Goal: Information Seeking & Learning: Find specific fact

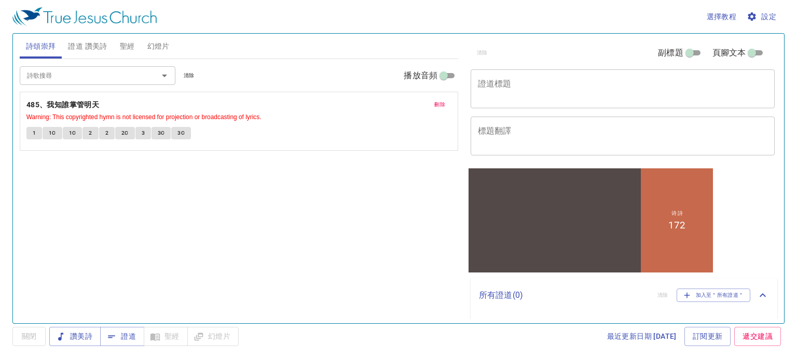
click at [438, 105] on span "刪除" at bounding box center [439, 104] width 11 height 9
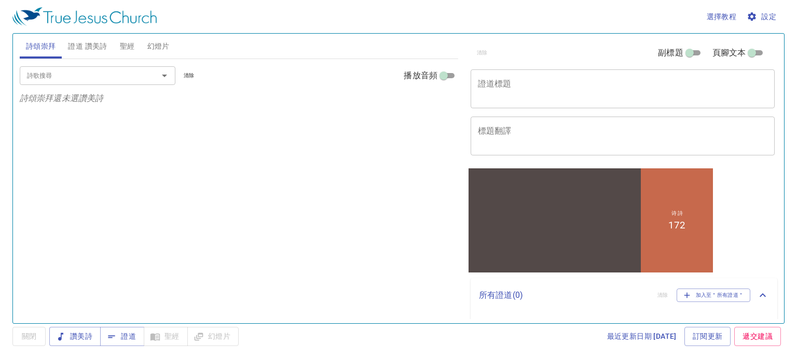
click at [127, 76] on input "詩歌搜尋" at bounding box center [82, 76] width 119 height 12
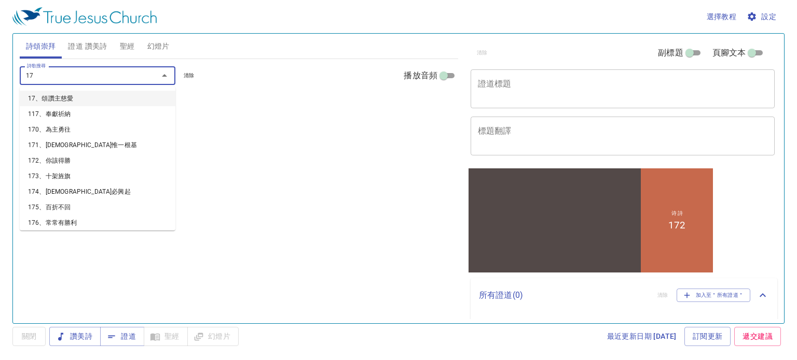
type input "172"
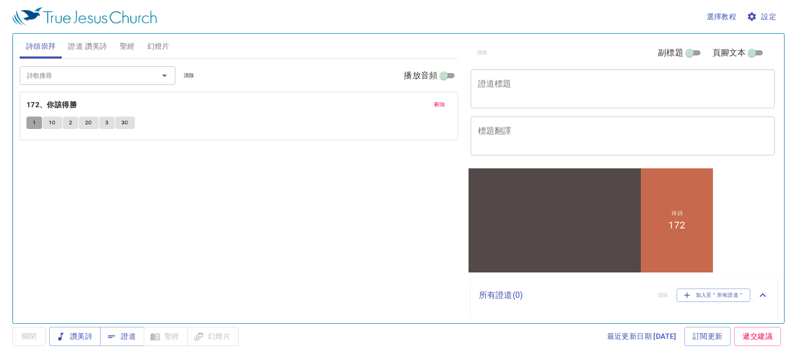
click at [33, 126] on span "1" at bounding box center [34, 122] width 3 height 9
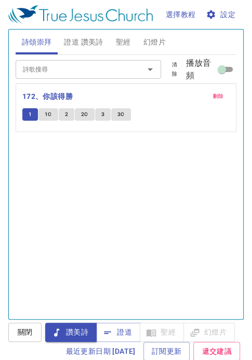
click at [213, 96] on span "刪除" at bounding box center [218, 96] width 11 height 9
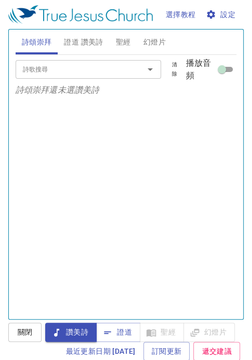
click at [89, 67] on input "詩歌搜尋" at bounding box center [73, 69] width 108 height 12
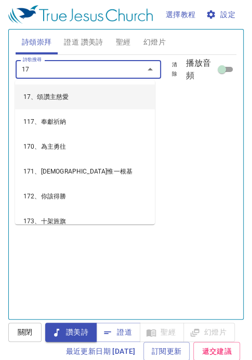
type input "173"
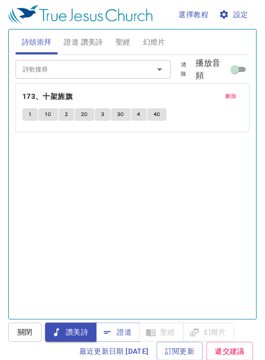
click at [123, 182] on div "詩歌搜尋 詩歌搜尋 清除 播放音頻 刪除 173、十架旌旗 1 1C 2 2C 3 3C 4 4C" at bounding box center [133, 183] width 234 height 256
click at [33, 114] on button "1" at bounding box center [30, 114] width 16 height 12
click at [30, 113] on span "1" at bounding box center [30, 114] width 3 height 9
click at [236, 15] on span "設定" at bounding box center [234, 14] width 27 height 13
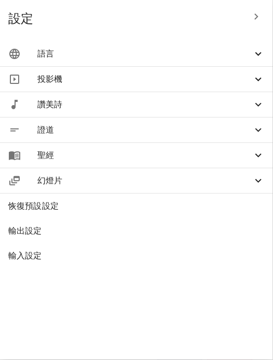
click at [258, 54] on icon at bounding box center [258, 54] width 6 height 4
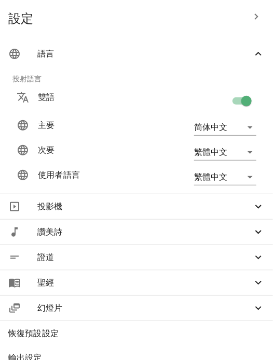
click at [225, 103] on input "checkbox" at bounding box center [246, 103] width 59 height 20
checkbox input "false"
click at [154, 14] on span "設定" at bounding box center [125, 18] width 235 height 17
click at [197, 19] on span "設定" at bounding box center [125, 18] width 235 height 17
click at [250, 18] on icon "button" at bounding box center [256, 16] width 12 height 12
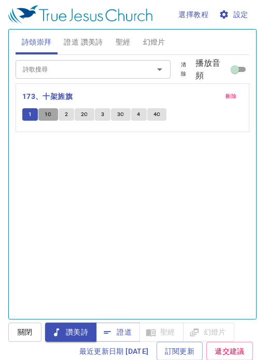
click at [48, 115] on span "1C" at bounding box center [48, 114] width 7 height 9
click at [65, 116] on span "2" at bounding box center [66, 114] width 3 height 9
click at [78, 116] on button "2C" at bounding box center [85, 114] width 20 height 12
click at [101, 116] on span "3" at bounding box center [102, 114] width 3 height 9
click at [118, 114] on span "3C" at bounding box center [120, 114] width 7 height 9
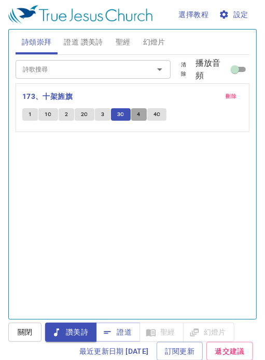
click at [138, 114] on span "4" at bounding box center [138, 114] width 3 height 9
click at [154, 116] on span "4C" at bounding box center [157, 114] width 7 height 9
click at [85, 71] on input "詩歌搜尋" at bounding box center [78, 69] width 118 height 12
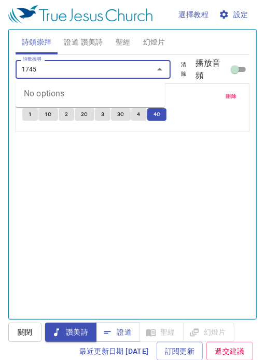
type input "1745"
click at [27, 115] on button "1" at bounding box center [30, 114] width 16 height 12
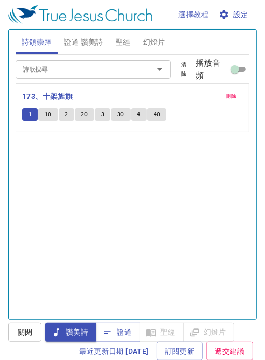
click at [80, 70] on input "詩歌搜尋" at bounding box center [78, 69] width 118 height 12
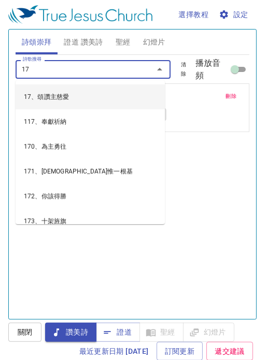
type input "174"
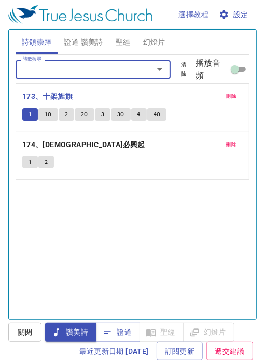
click at [226, 93] on span "刪除" at bounding box center [231, 96] width 11 height 9
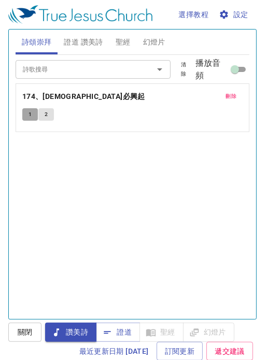
click at [29, 113] on span "1" at bounding box center [30, 114] width 3 height 9
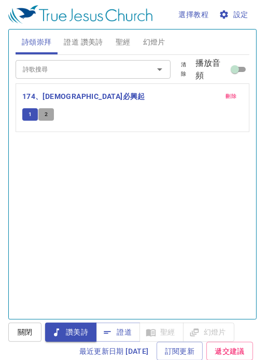
click at [46, 118] on span "2" at bounding box center [46, 114] width 3 height 9
click at [105, 69] on input "詩歌搜尋" at bounding box center [78, 69] width 118 height 12
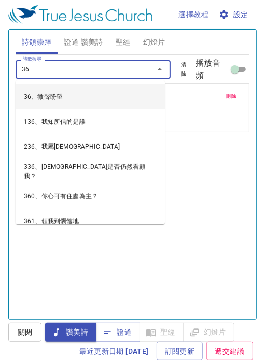
type input "367"
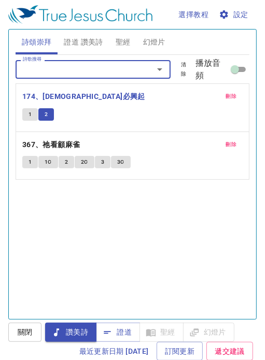
click at [226, 93] on span "刪除" at bounding box center [231, 96] width 11 height 9
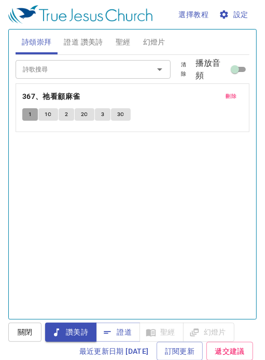
click at [30, 112] on span "1" at bounding box center [30, 114] width 3 height 9
click at [48, 115] on span "1C" at bounding box center [48, 114] width 7 height 9
click at [65, 113] on span "2" at bounding box center [66, 114] width 3 height 9
click at [82, 114] on span "2C" at bounding box center [84, 114] width 7 height 9
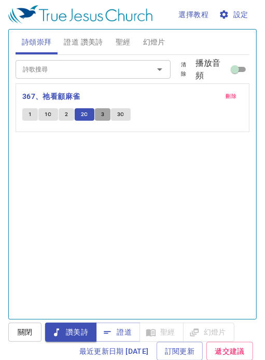
click at [101, 112] on span "3" at bounding box center [102, 114] width 3 height 9
click at [120, 112] on span "3C" at bounding box center [120, 114] width 7 height 9
click at [73, 74] on input "詩歌搜尋" at bounding box center [78, 69] width 118 height 12
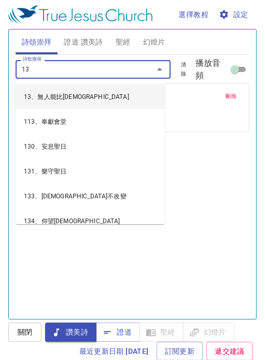
type input "137"
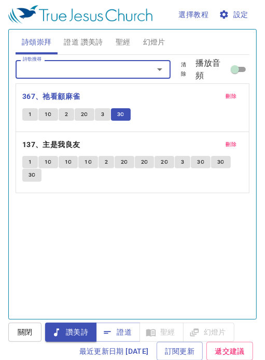
click at [226, 99] on span "刪除" at bounding box center [231, 96] width 11 height 9
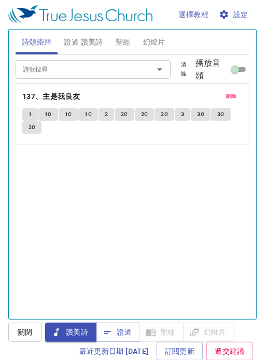
click at [29, 112] on span "1" at bounding box center [30, 114] width 3 height 9
click at [48, 116] on span "1C" at bounding box center [48, 114] width 7 height 9
click at [67, 116] on span "1C" at bounding box center [68, 114] width 7 height 9
click at [89, 118] on span "1C" at bounding box center [88, 114] width 7 height 9
click at [105, 115] on span "2" at bounding box center [106, 114] width 3 height 9
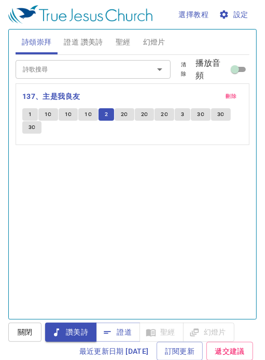
click at [122, 118] on span "2C" at bounding box center [124, 114] width 7 height 9
click at [138, 114] on button "2C" at bounding box center [145, 114] width 20 height 12
click at [159, 115] on button "2C" at bounding box center [165, 114] width 20 height 12
click at [178, 116] on button "3" at bounding box center [183, 114] width 16 height 12
click at [196, 109] on button "3C" at bounding box center [201, 114] width 20 height 12
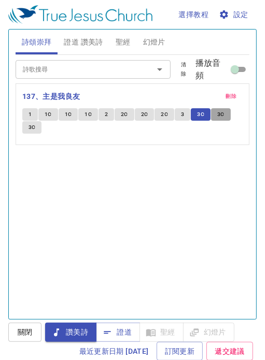
click at [221, 116] on span "3C" at bounding box center [220, 114] width 7 height 9
click at [32, 126] on span "3C" at bounding box center [32, 127] width 7 height 9
click at [79, 71] on input "詩歌搜尋" at bounding box center [78, 69] width 118 height 12
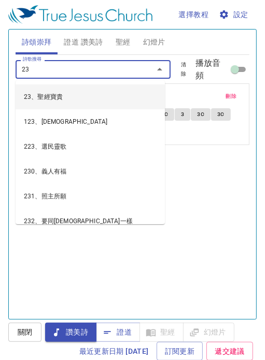
type input "234"
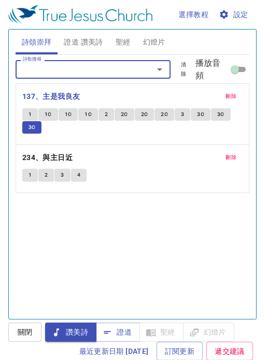
click at [226, 93] on span "刪除" at bounding box center [231, 96] width 11 height 9
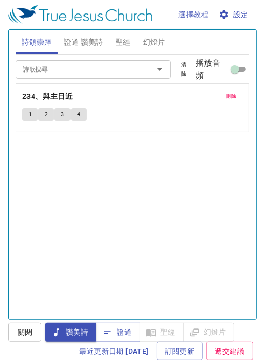
click at [29, 116] on span "1" at bounding box center [30, 114] width 3 height 9
click at [49, 113] on button "2" at bounding box center [46, 114] width 16 height 12
click at [63, 113] on span "3" at bounding box center [62, 114] width 3 height 9
click at [77, 114] on span "4" at bounding box center [78, 114] width 3 height 9
click at [64, 72] on input "詩歌搜尋" at bounding box center [78, 69] width 118 height 12
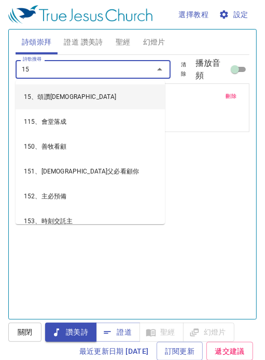
type input "151"
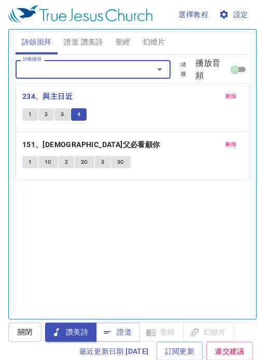
click at [226, 96] on span "刪除" at bounding box center [231, 96] width 11 height 9
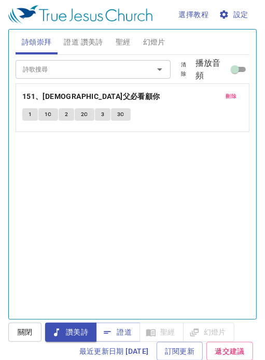
click at [27, 114] on button "1" at bounding box center [30, 114] width 16 height 12
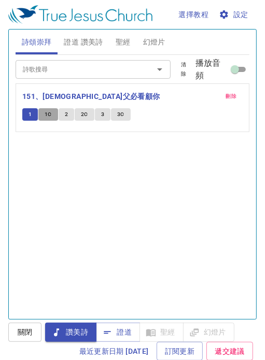
click at [45, 115] on span "1C" at bounding box center [48, 114] width 7 height 9
click at [67, 116] on button "2" at bounding box center [67, 114] width 16 height 12
click at [81, 116] on span "2C" at bounding box center [84, 114] width 7 height 9
click at [103, 115] on span "3" at bounding box center [102, 114] width 3 height 9
click at [117, 114] on span "3C" at bounding box center [120, 114] width 7 height 9
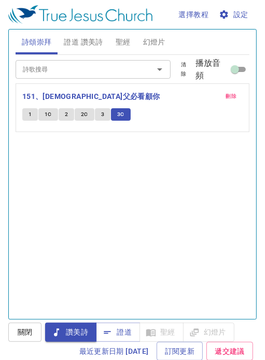
click at [123, 40] on span "聖經" at bounding box center [123, 42] width 15 height 13
